Goal: Transaction & Acquisition: Purchase product/service

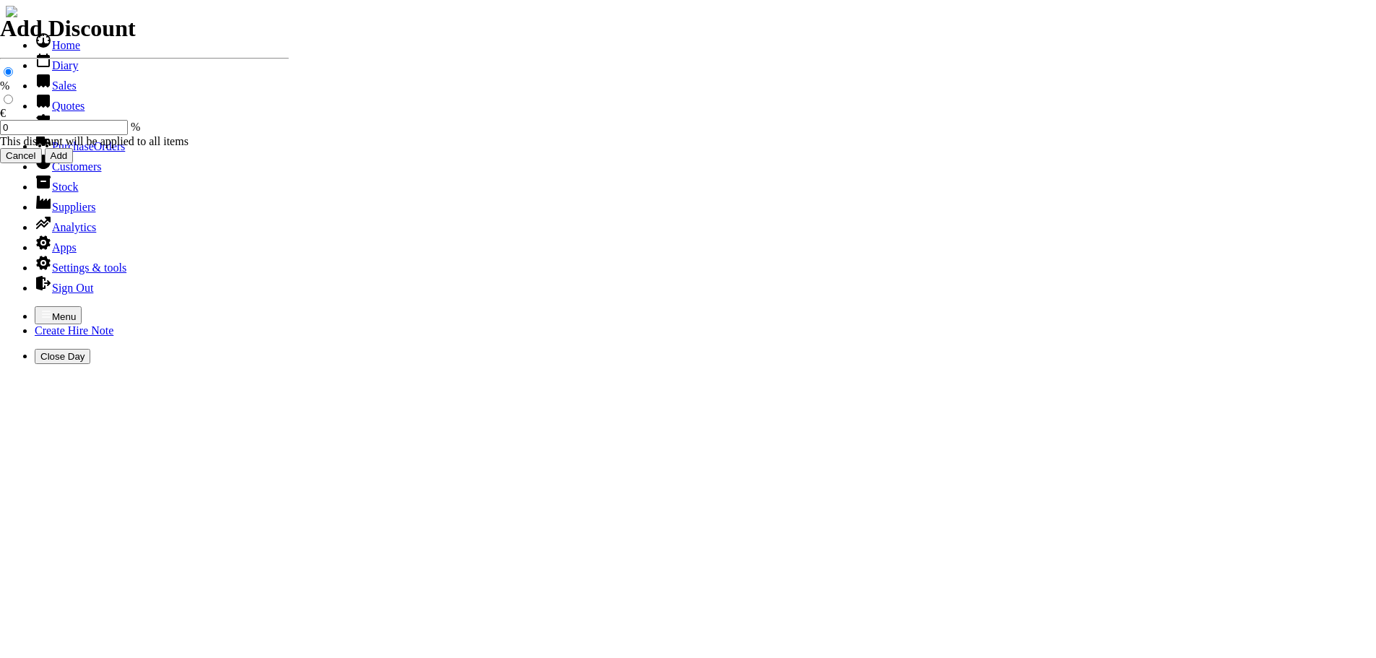
select select "HO"
click at [42, 311] on icon "button" at bounding box center [46, 314] width 9 height 7
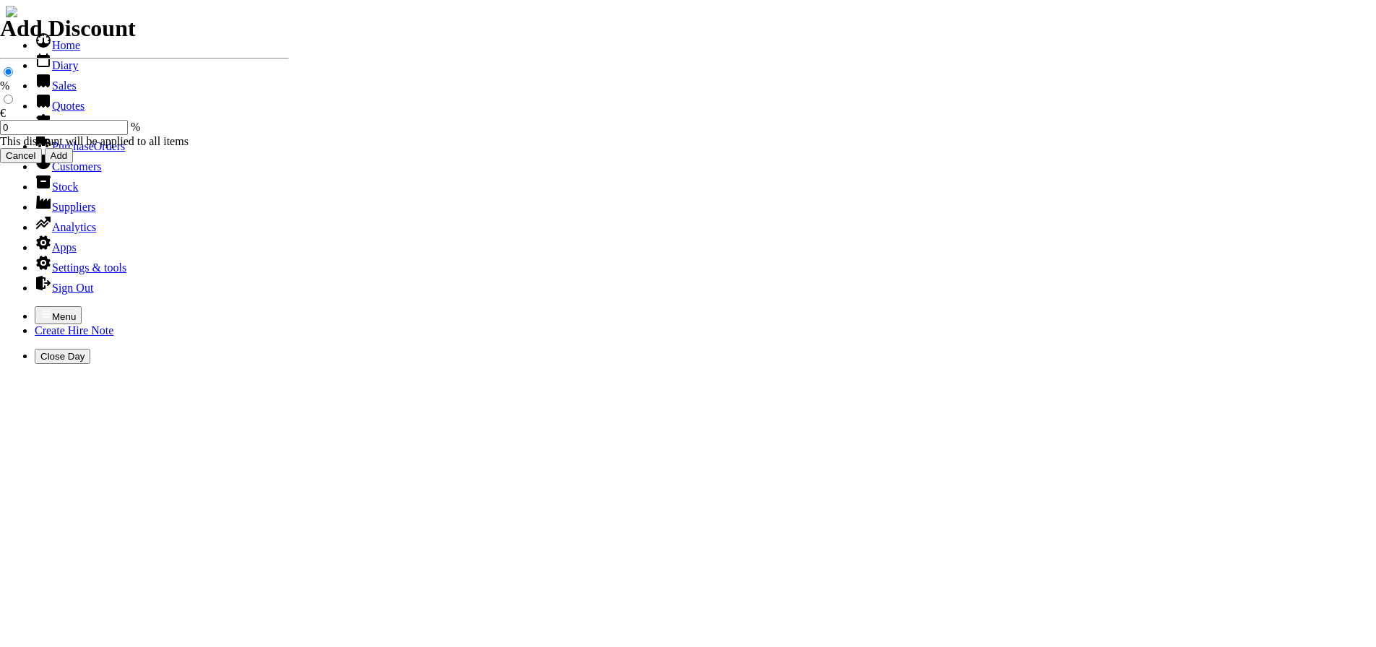
click at [52, 92] on link "Sales" at bounding box center [56, 85] width 42 height 12
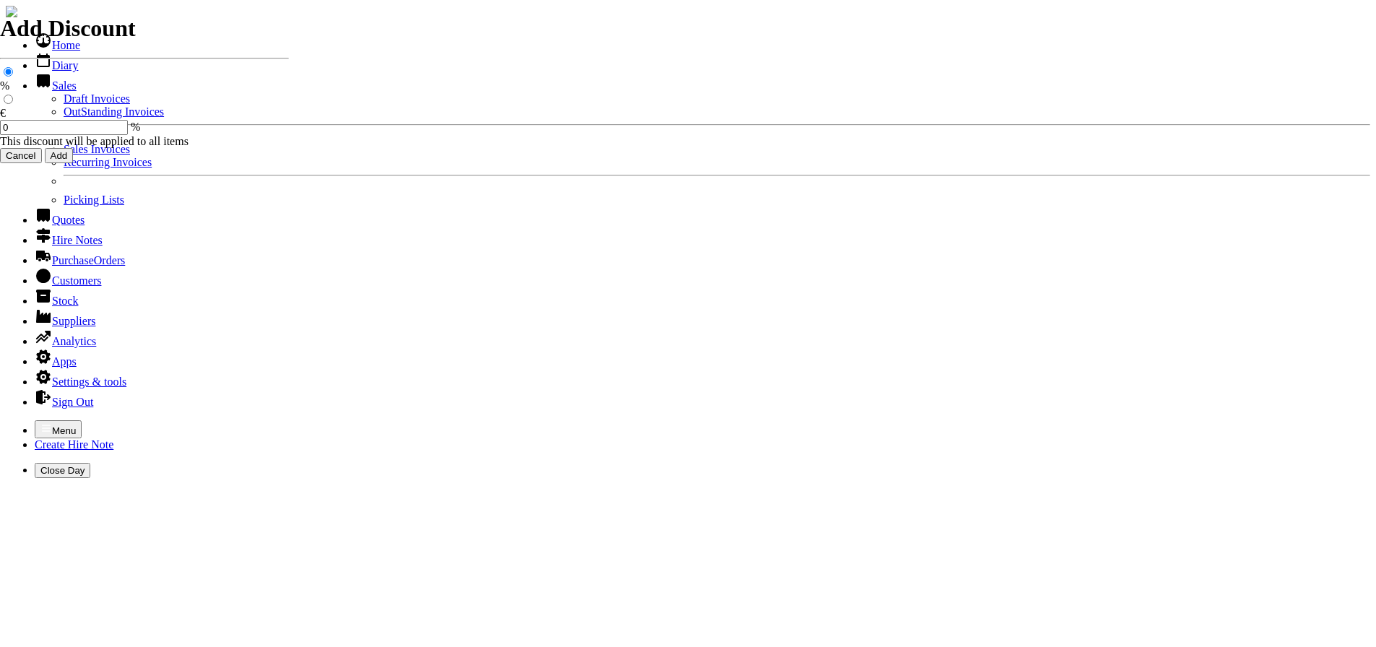
click at [64, 155] on link "Sales Invoices" at bounding box center [97, 149] width 66 height 12
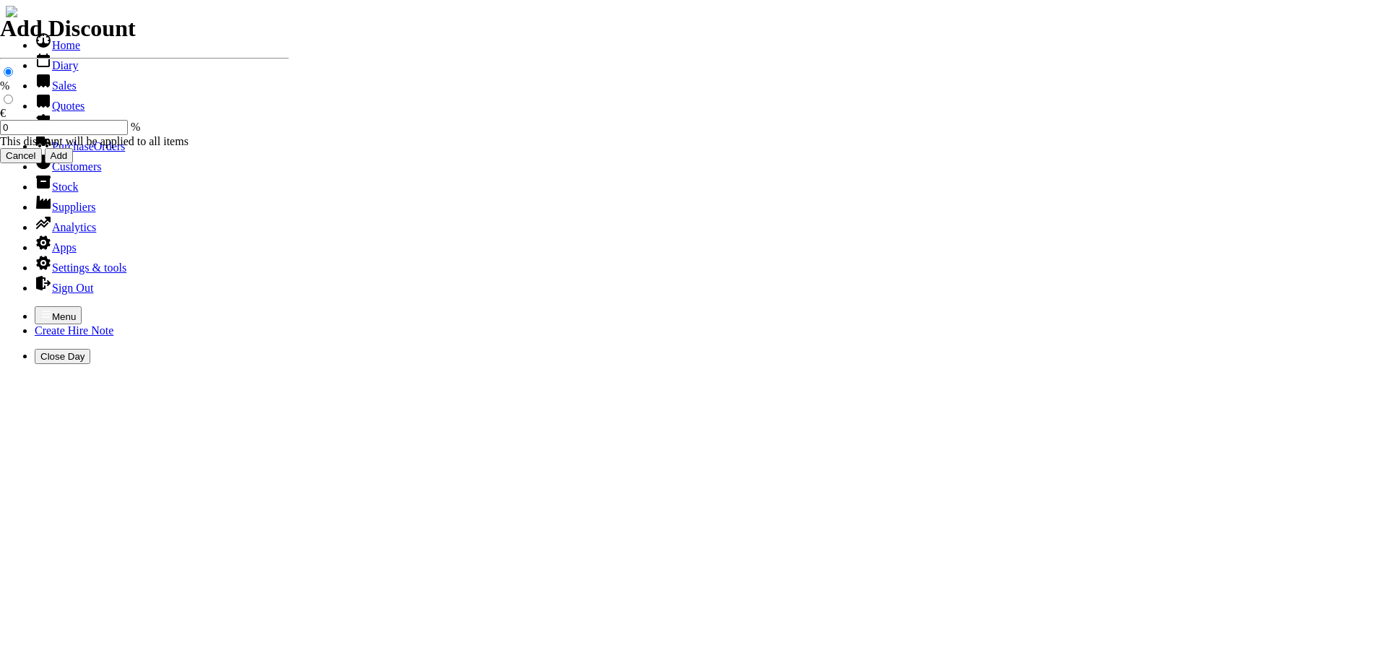
select select "HO"
type input "durcan"
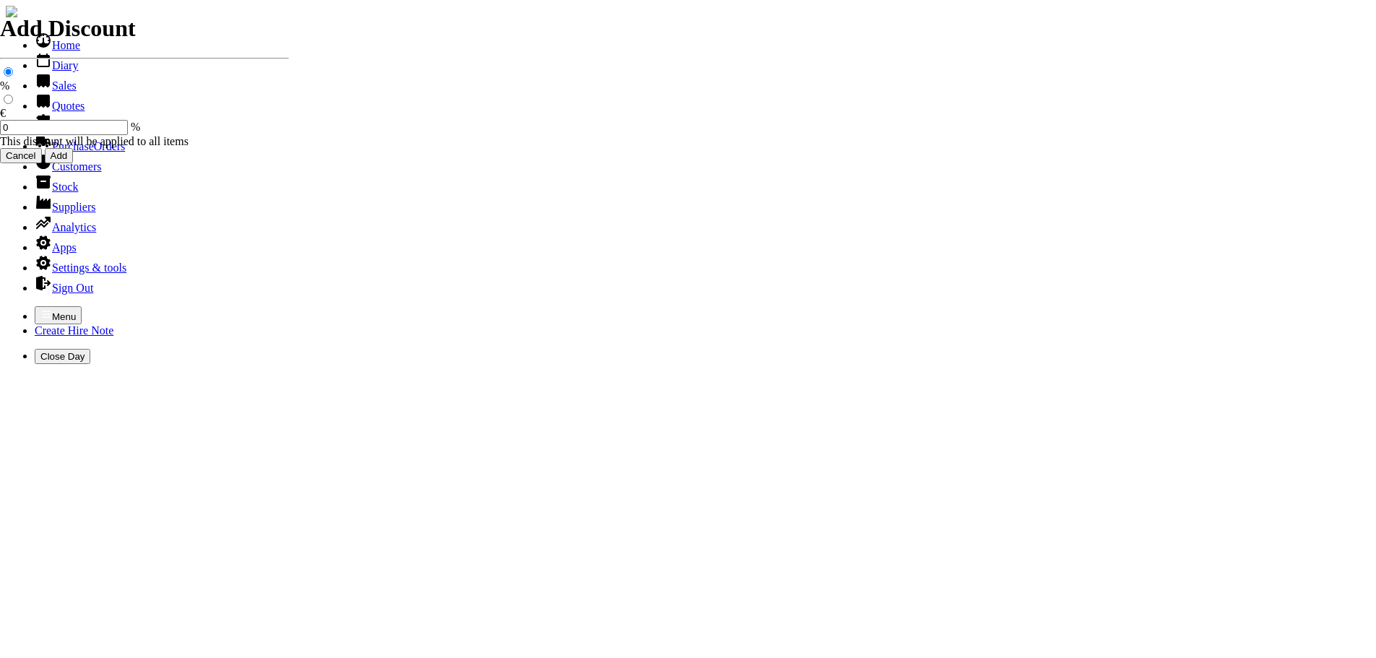
type input "conor"
type input "spurious goods"
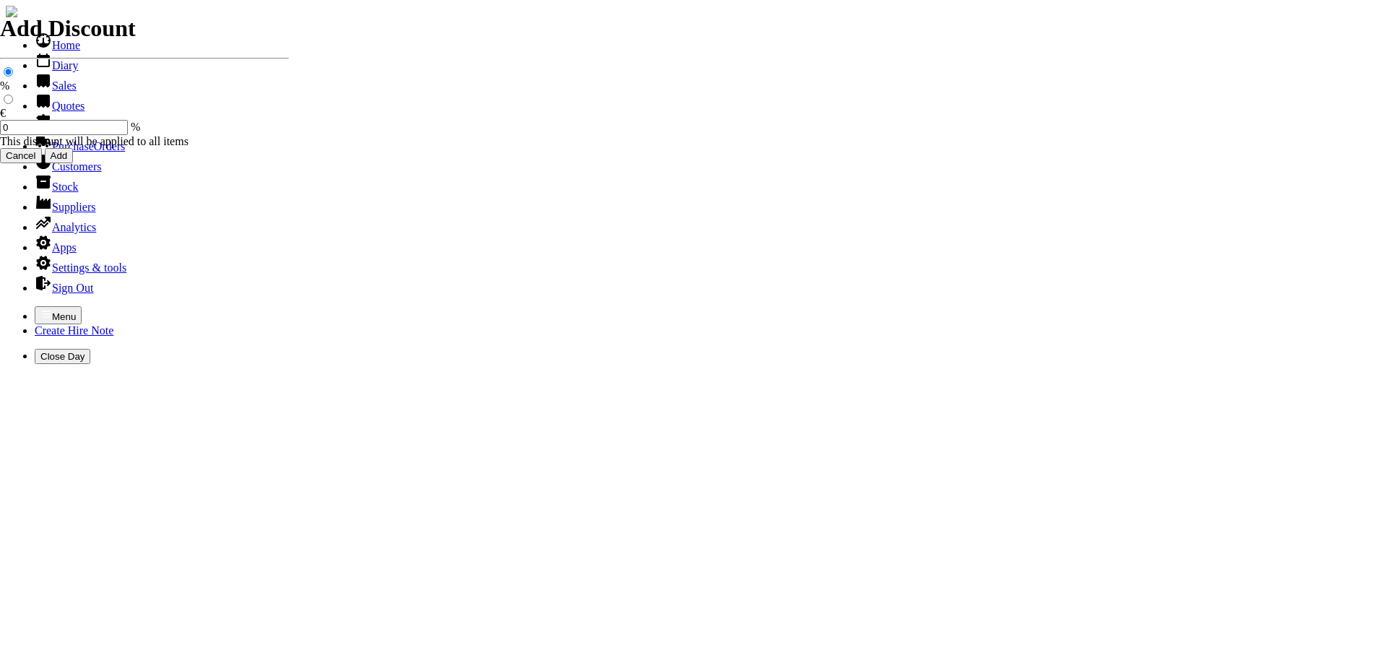
type input "s"
type input "44 link 91 chainsaw chain"
type input "18.95"
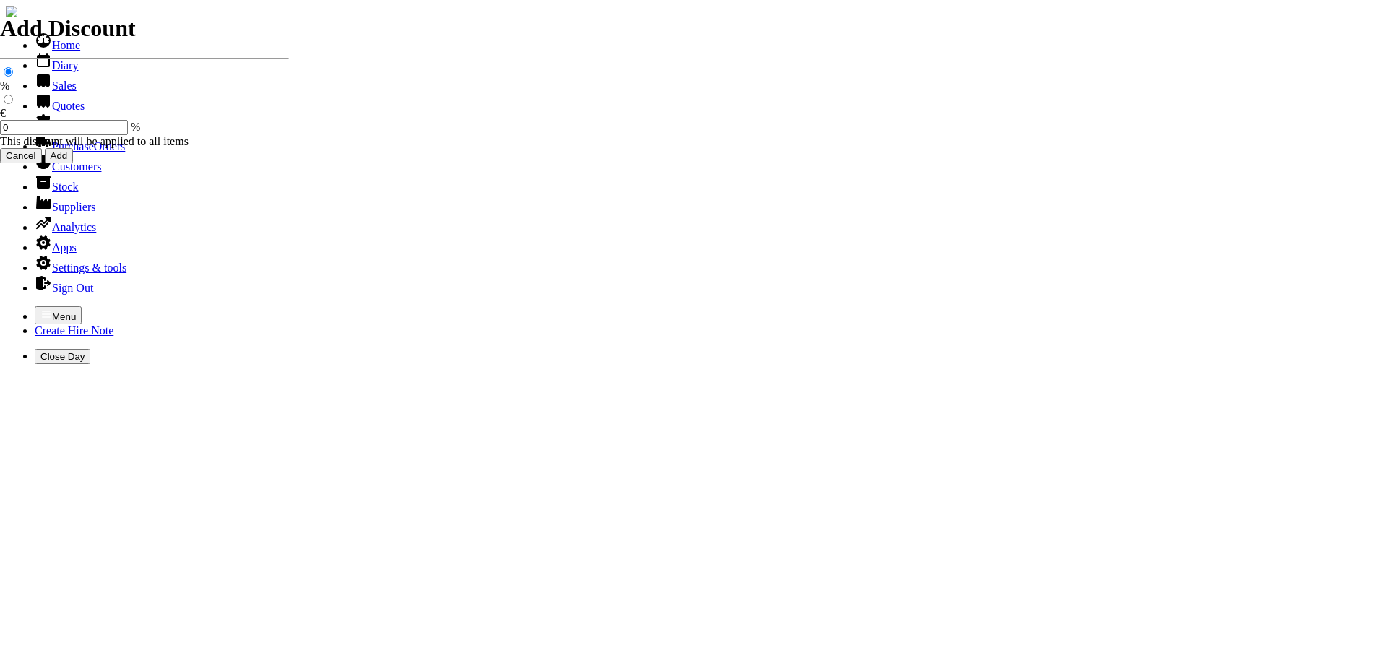
type input "spurious goods"
type input "s"
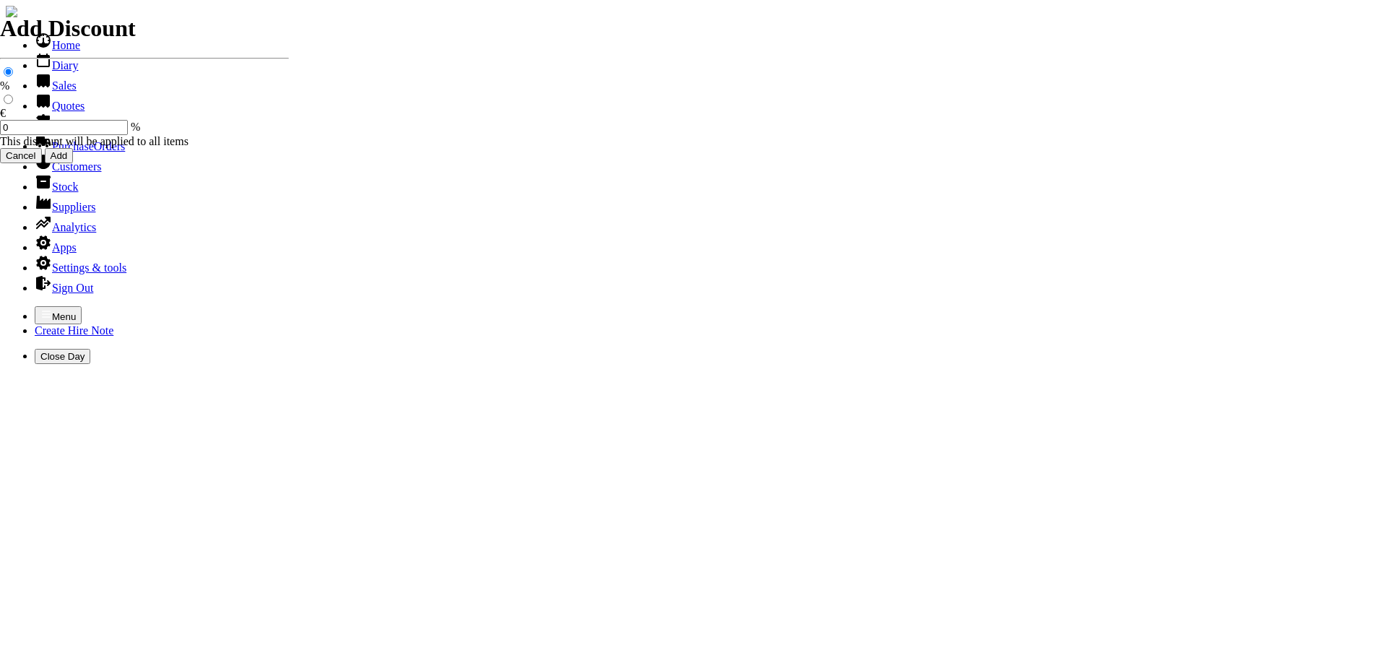
type input "l"
type input "LITRE OF 2 STROKE OIL"
type input "15.00"
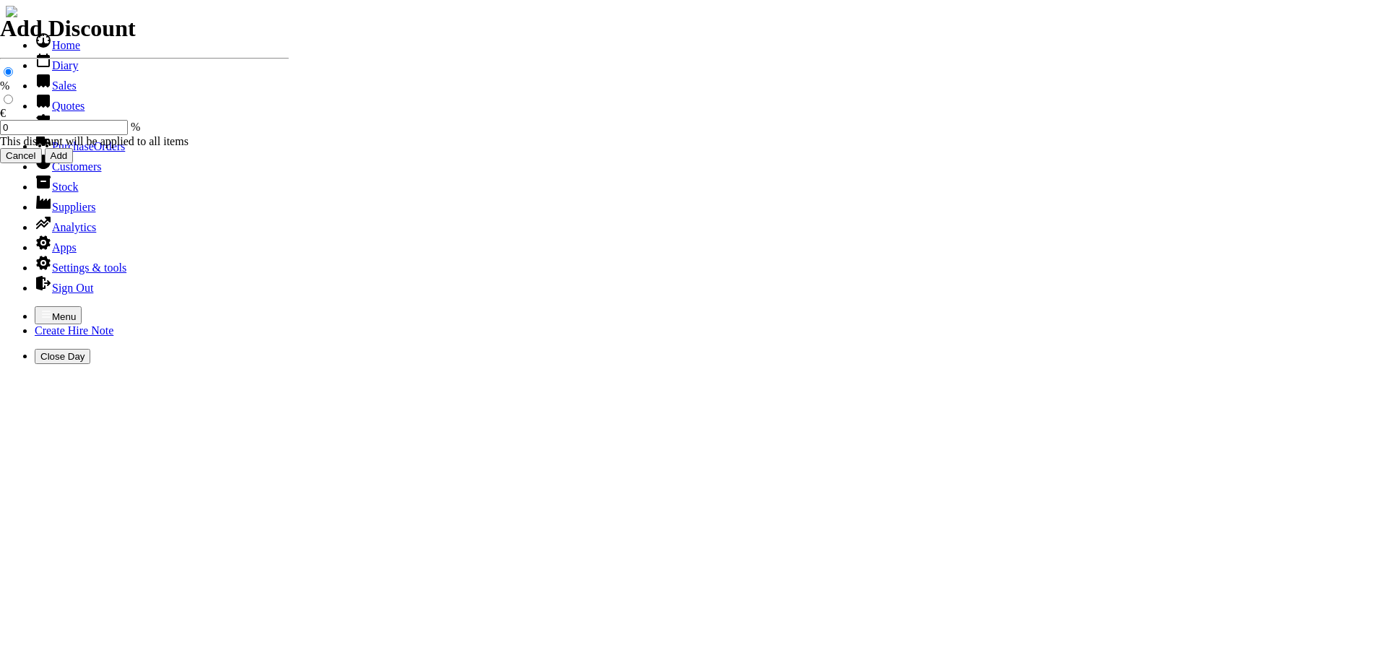
type input "101466"
type input "info@durcanfencing.ie"
type input "ambrose durcan"
